Goal: Task Accomplishment & Management: Use online tool/utility

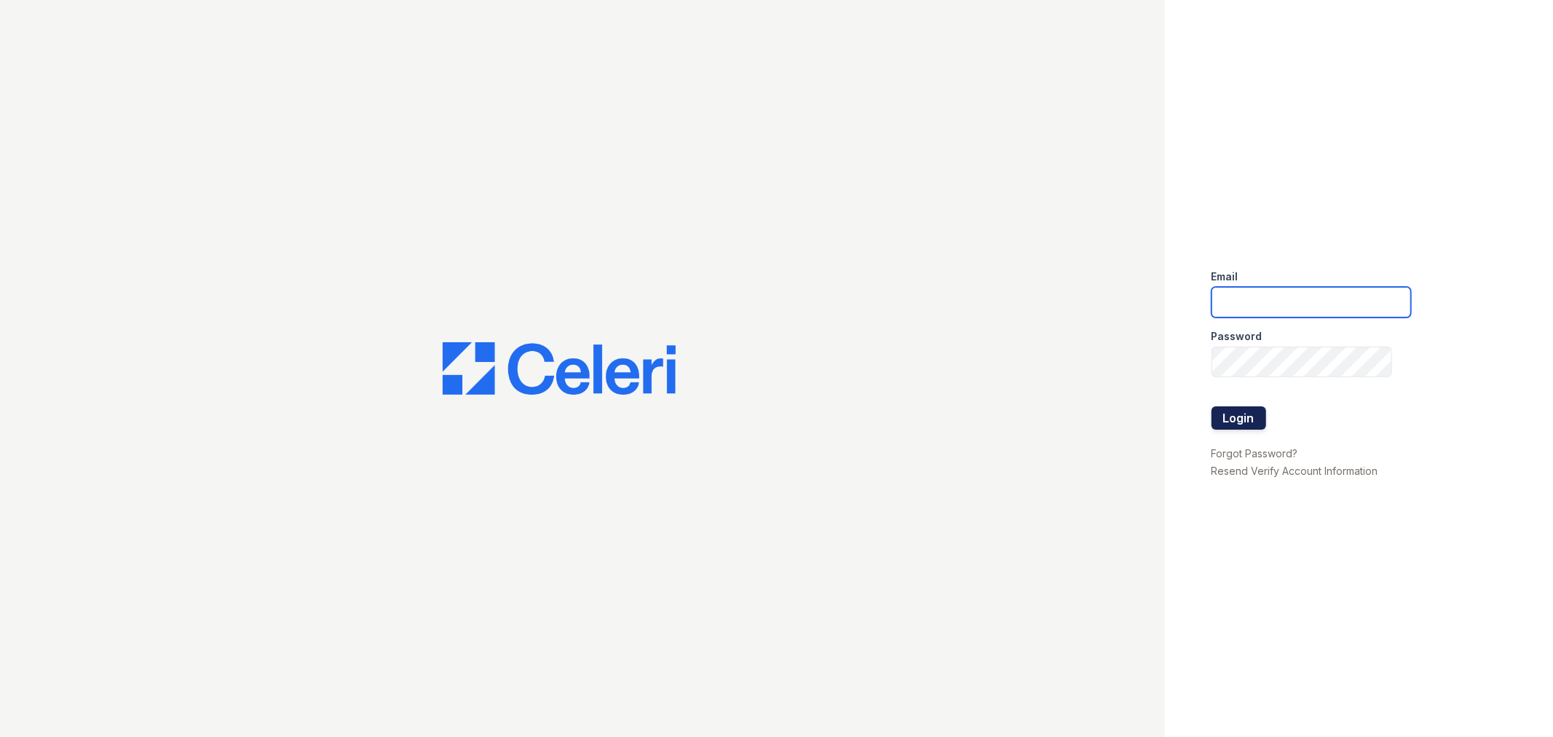
type input "lyndon3@cafmanagement.com"
click at [1233, 411] on button "Login" at bounding box center [1238, 417] width 55 height 23
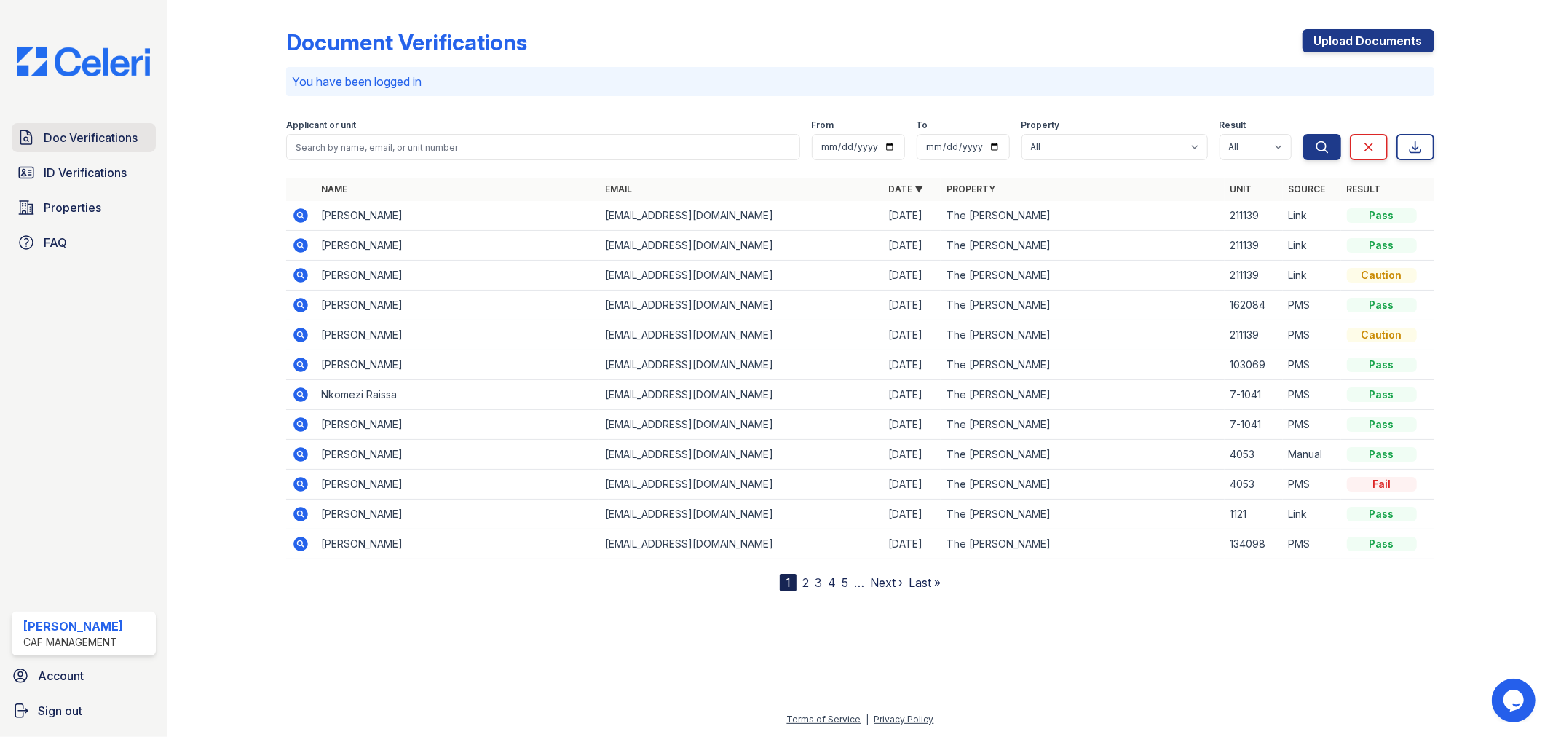
click at [106, 148] on link "Doc Verifications" at bounding box center [84, 137] width 144 height 29
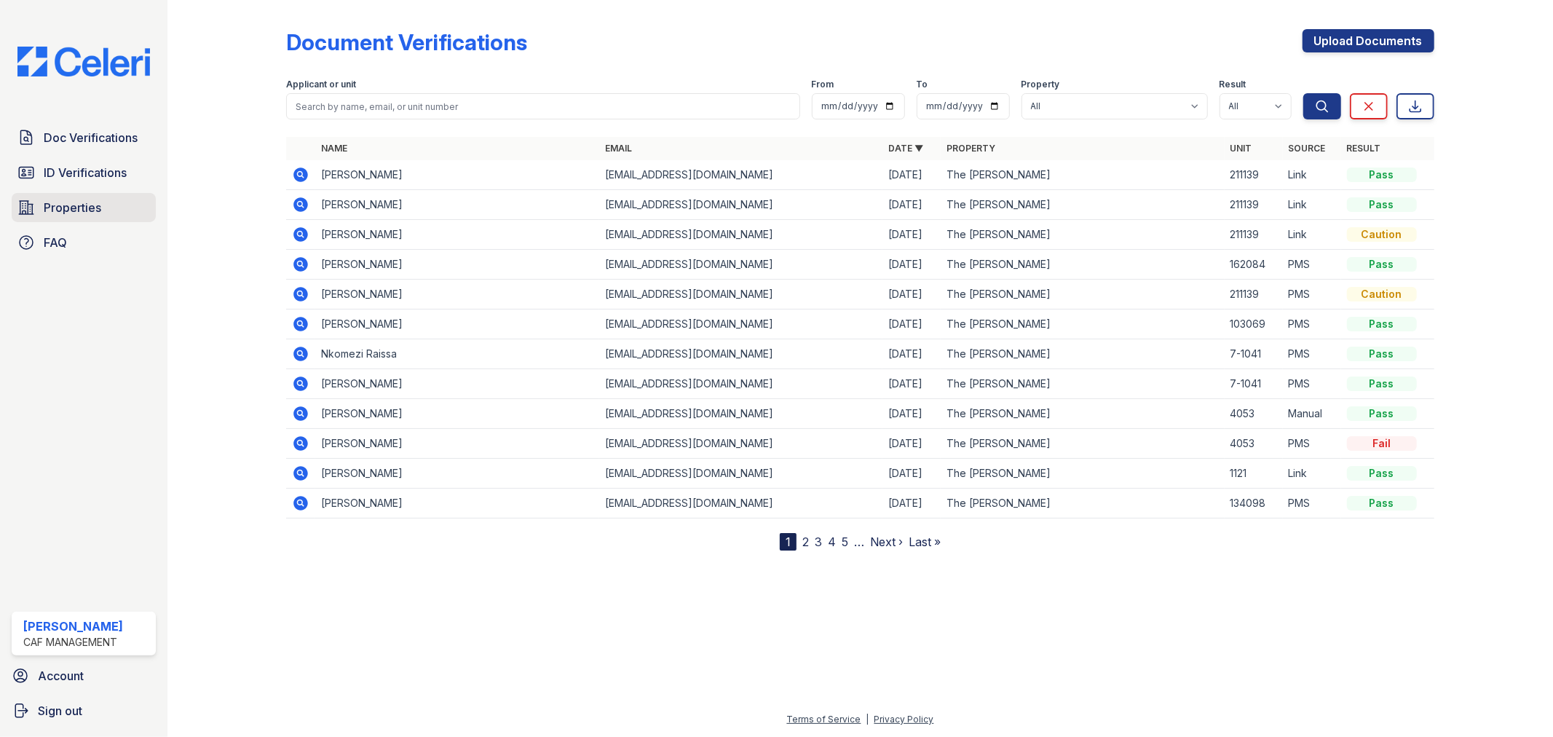
click at [68, 194] on link "Properties" at bounding box center [84, 207] width 144 height 29
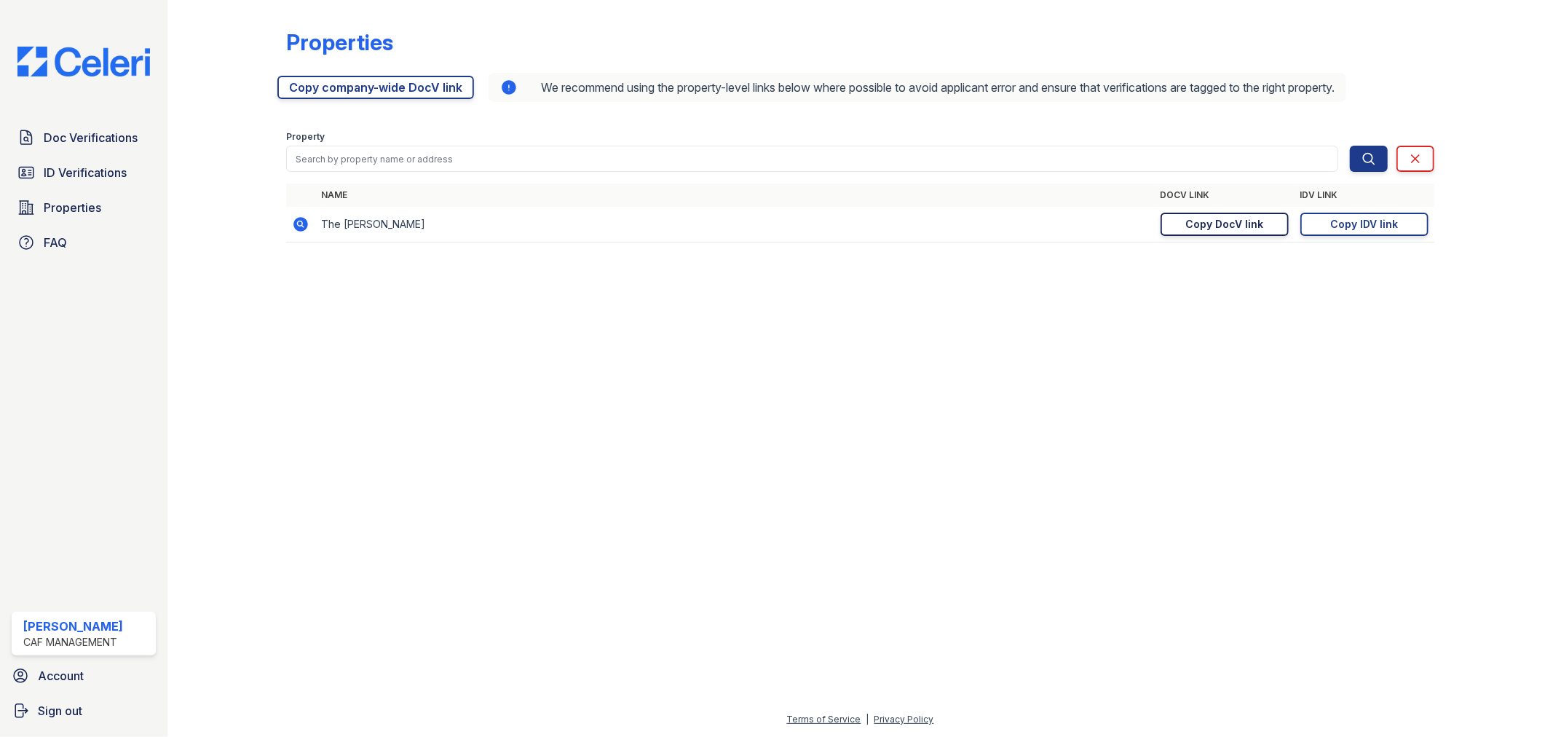
click at [1226, 226] on div "Copy DocV link" at bounding box center [1224, 224] width 78 height 15
click at [90, 141] on span "Doc Verifications" at bounding box center [91, 137] width 94 height 17
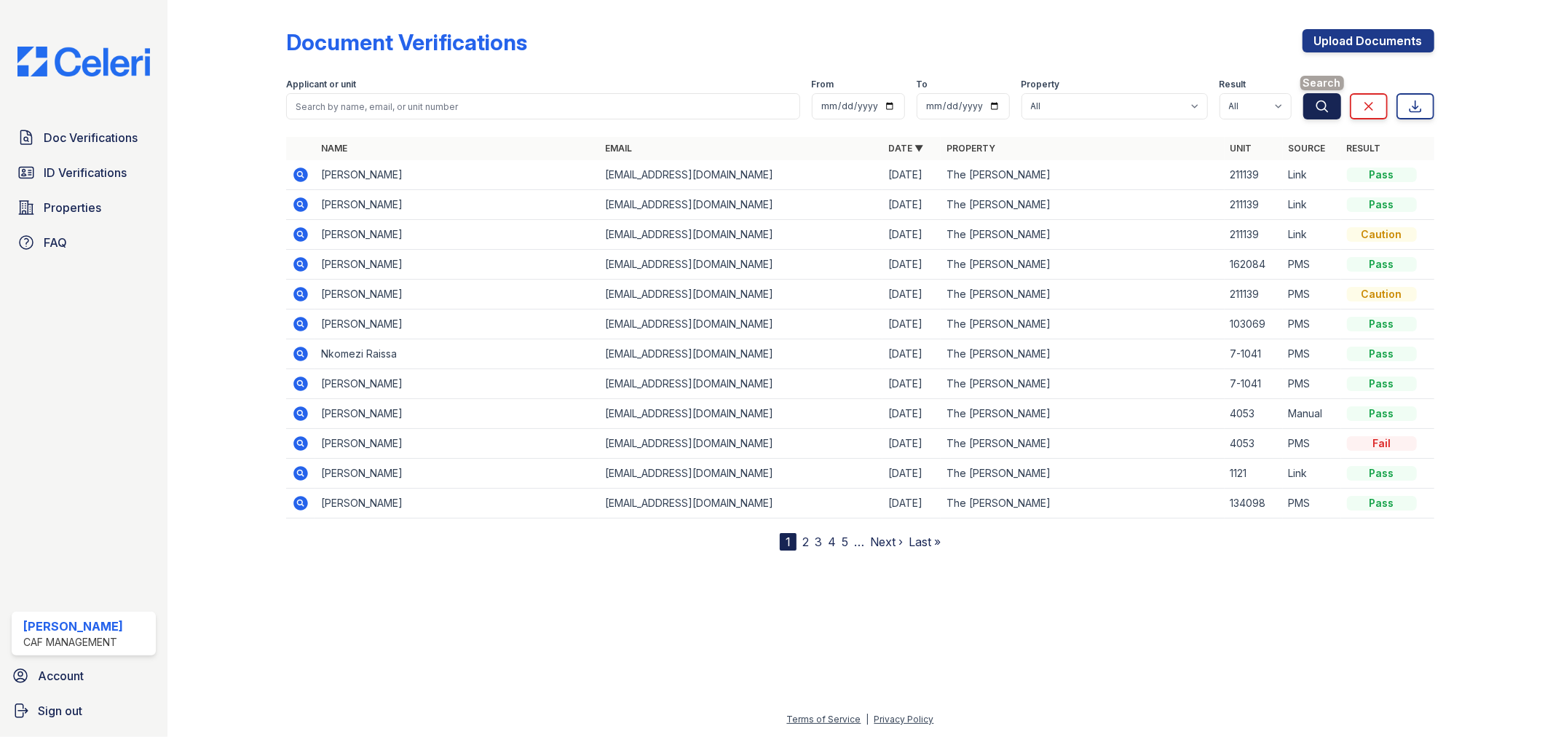
click at [1330, 100] on button "Search" at bounding box center [1322, 106] width 38 height 26
click at [74, 170] on span "ID Verifications" at bounding box center [85, 172] width 83 height 17
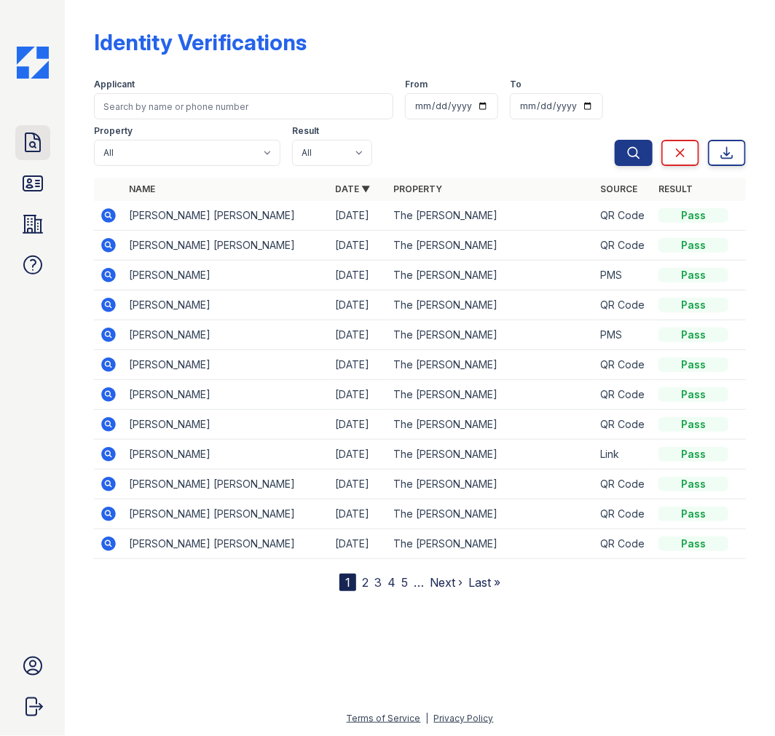
click at [30, 151] on icon at bounding box center [32, 142] width 15 height 18
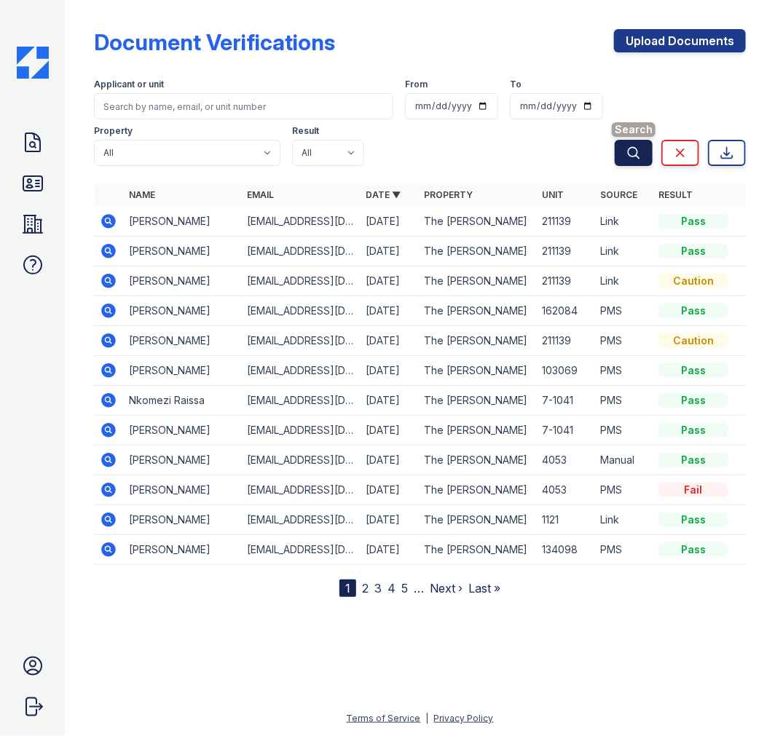
click at [644, 157] on button "Search" at bounding box center [633, 153] width 38 height 26
click at [642, 157] on button "Search" at bounding box center [633, 153] width 38 height 26
click at [106, 406] on icon at bounding box center [108, 400] width 15 height 15
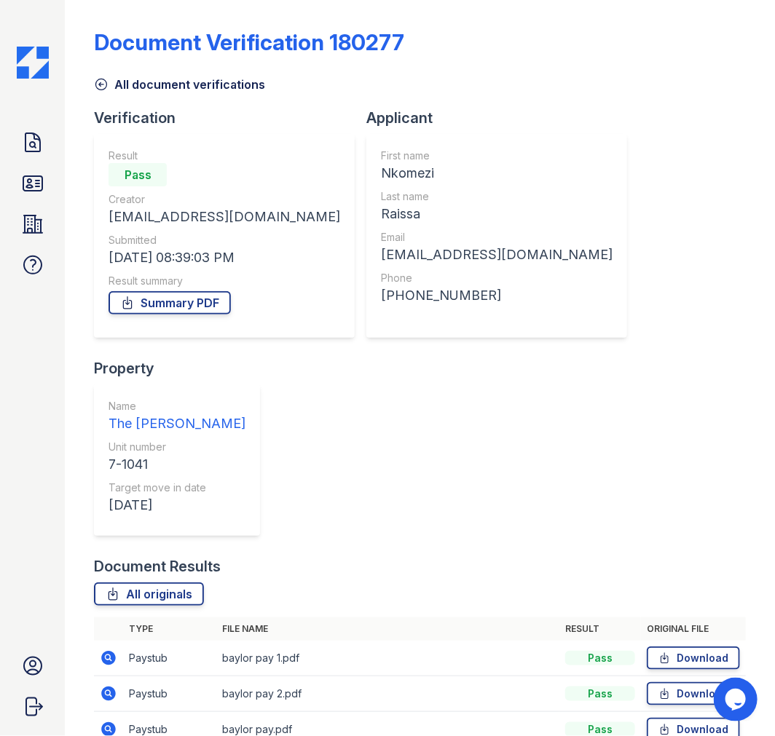
click at [100, 649] on icon at bounding box center [108, 657] width 17 height 17
click at [39, 140] on icon at bounding box center [32, 142] width 15 height 18
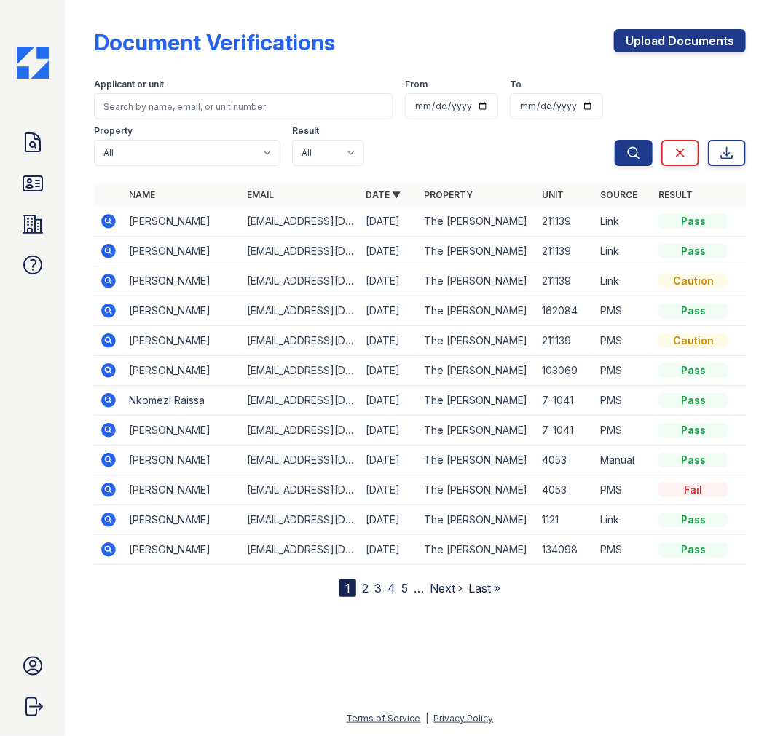
click at [100, 433] on icon at bounding box center [108, 430] width 17 height 17
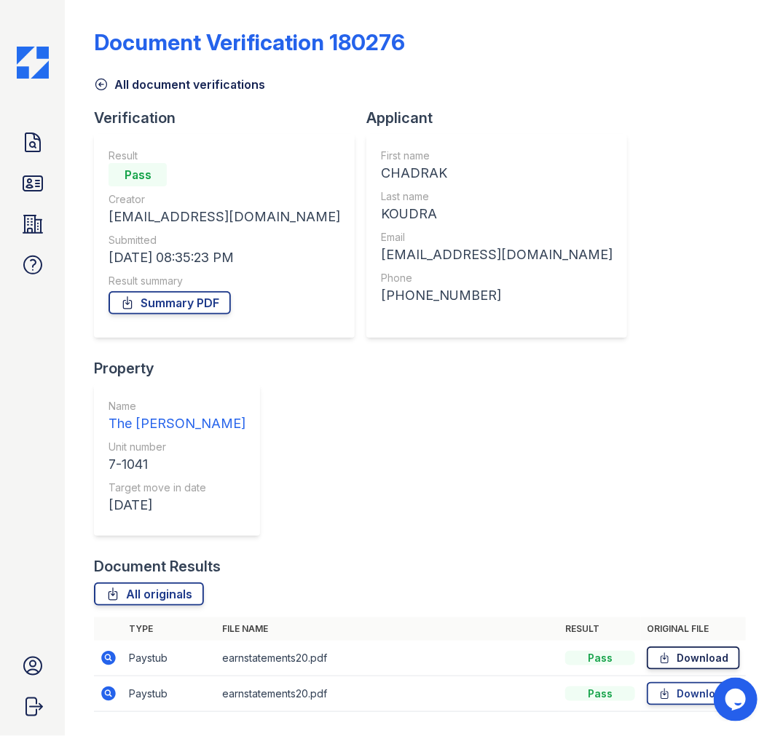
click at [668, 651] on icon at bounding box center [664, 658] width 12 height 15
click at [105, 651] on icon at bounding box center [108, 658] width 15 height 15
click at [109, 687] on icon at bounding box center [108, 694] width 15 height 15
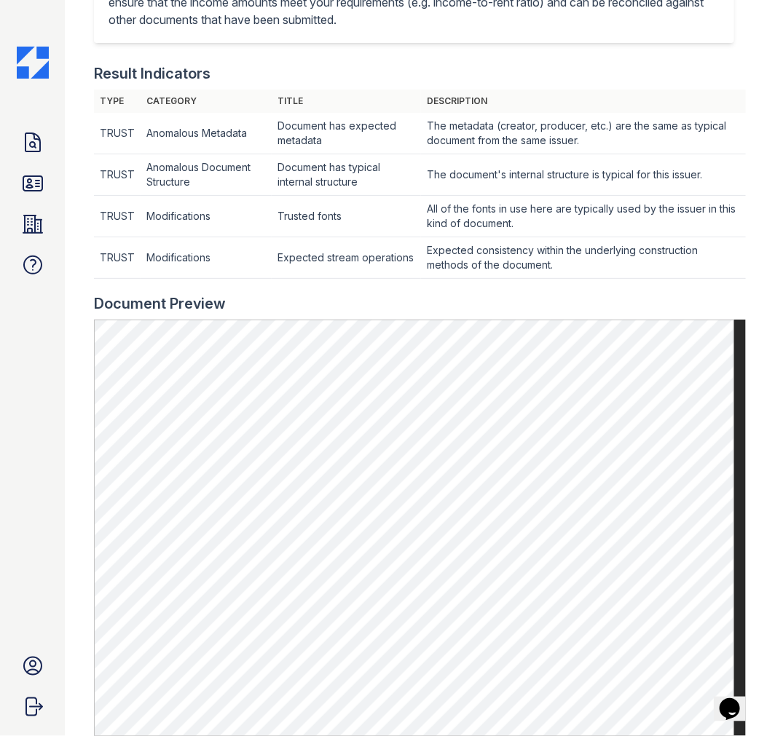
scroll to position [404, 0]
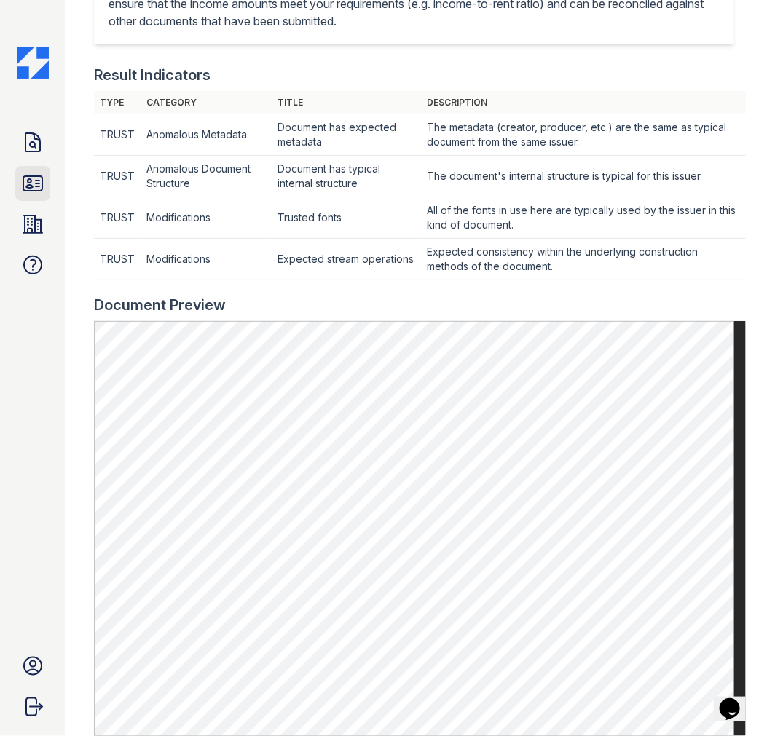
click at [33, 173] on icon at bounding box center [32, 183] width 23 height 23
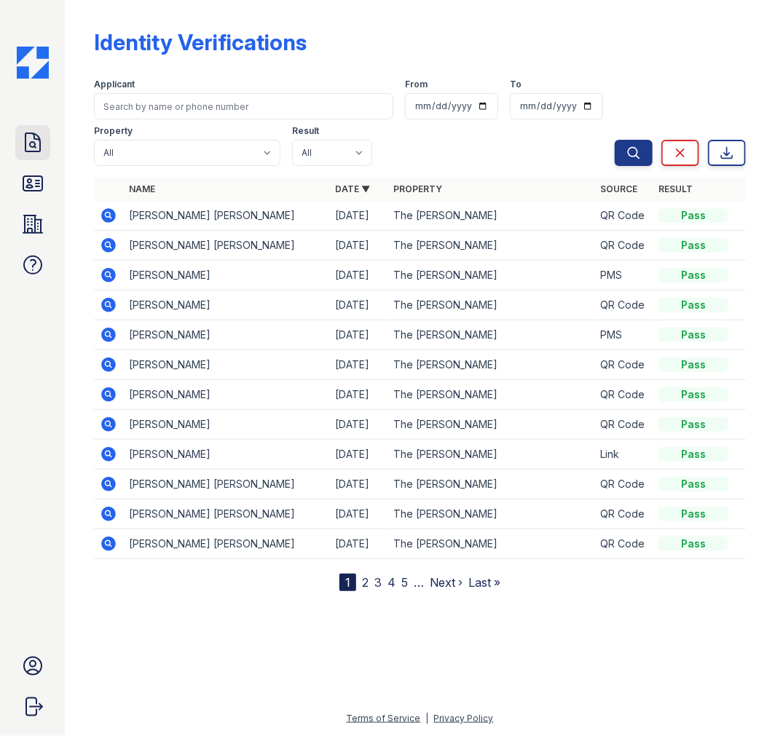
click at [31, 139] on icon at bounding box center [32, 142] width 23 height 23
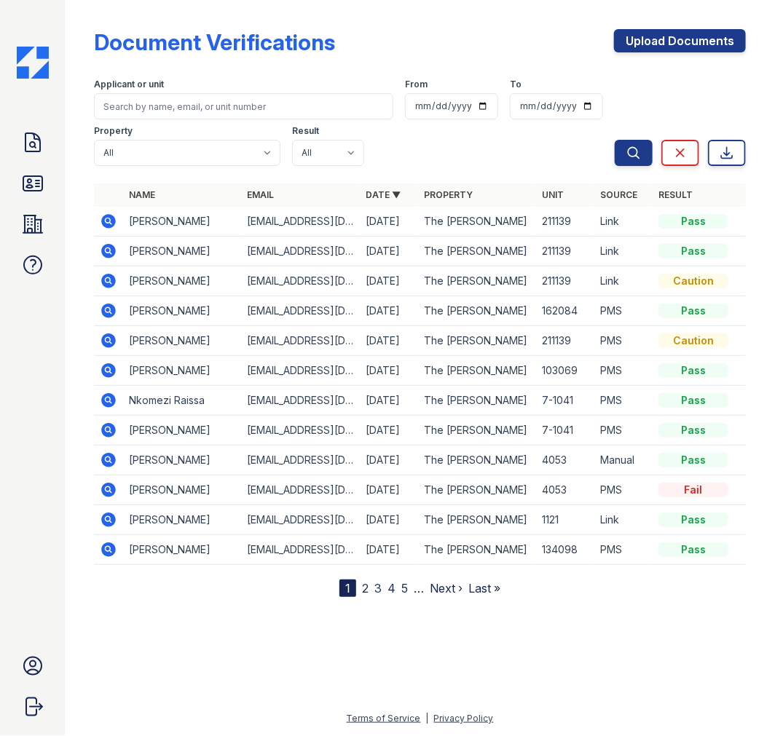
click at [109, 405] on icon at bounding box center [108, 400] width 15 height 15
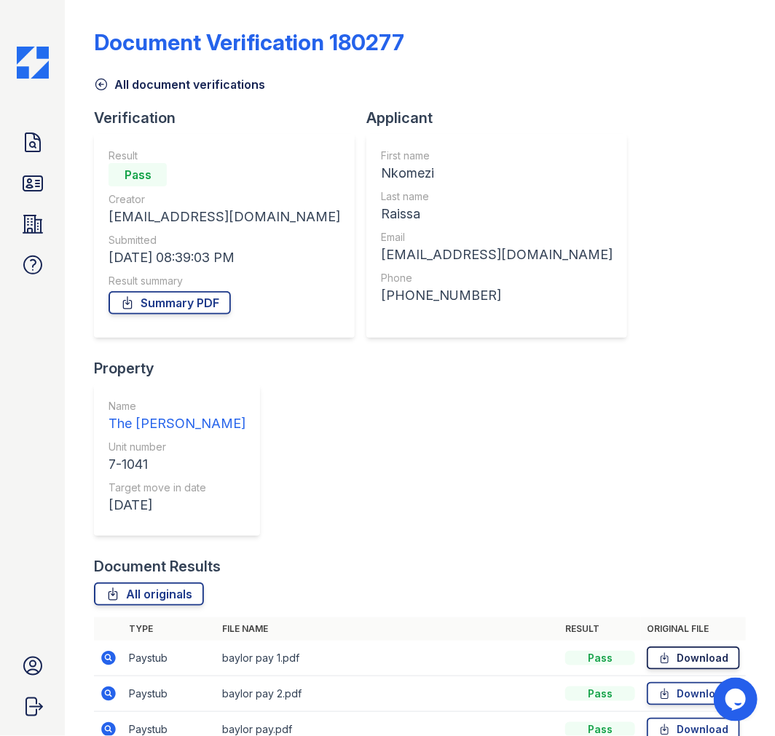
click at [707, 647] on link "Download" at bounding box center [693, 658] width 93 height 23
